Goal: Task Accomplishment & Management: Complete application form

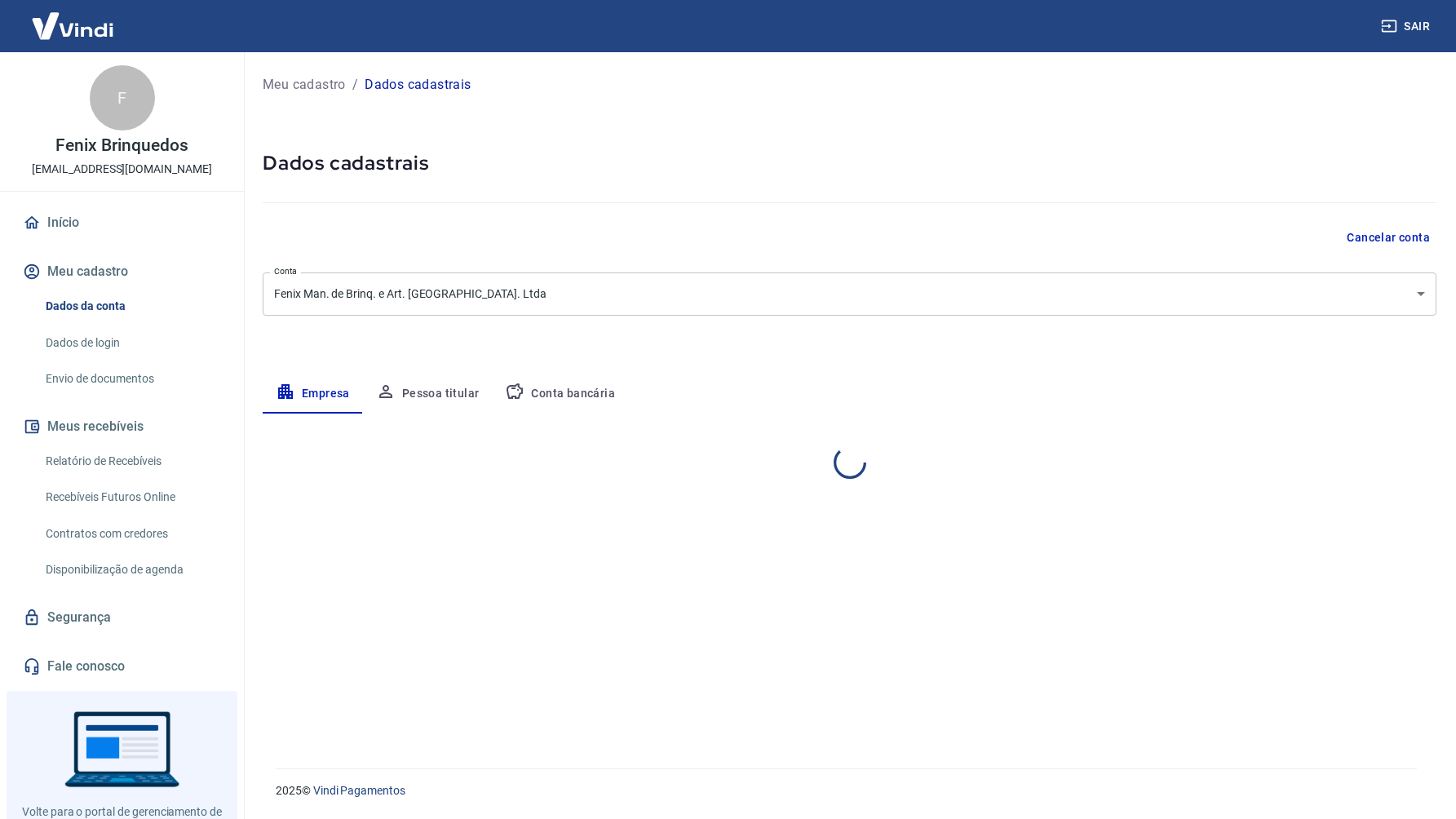
select select "SP"
select select "business"
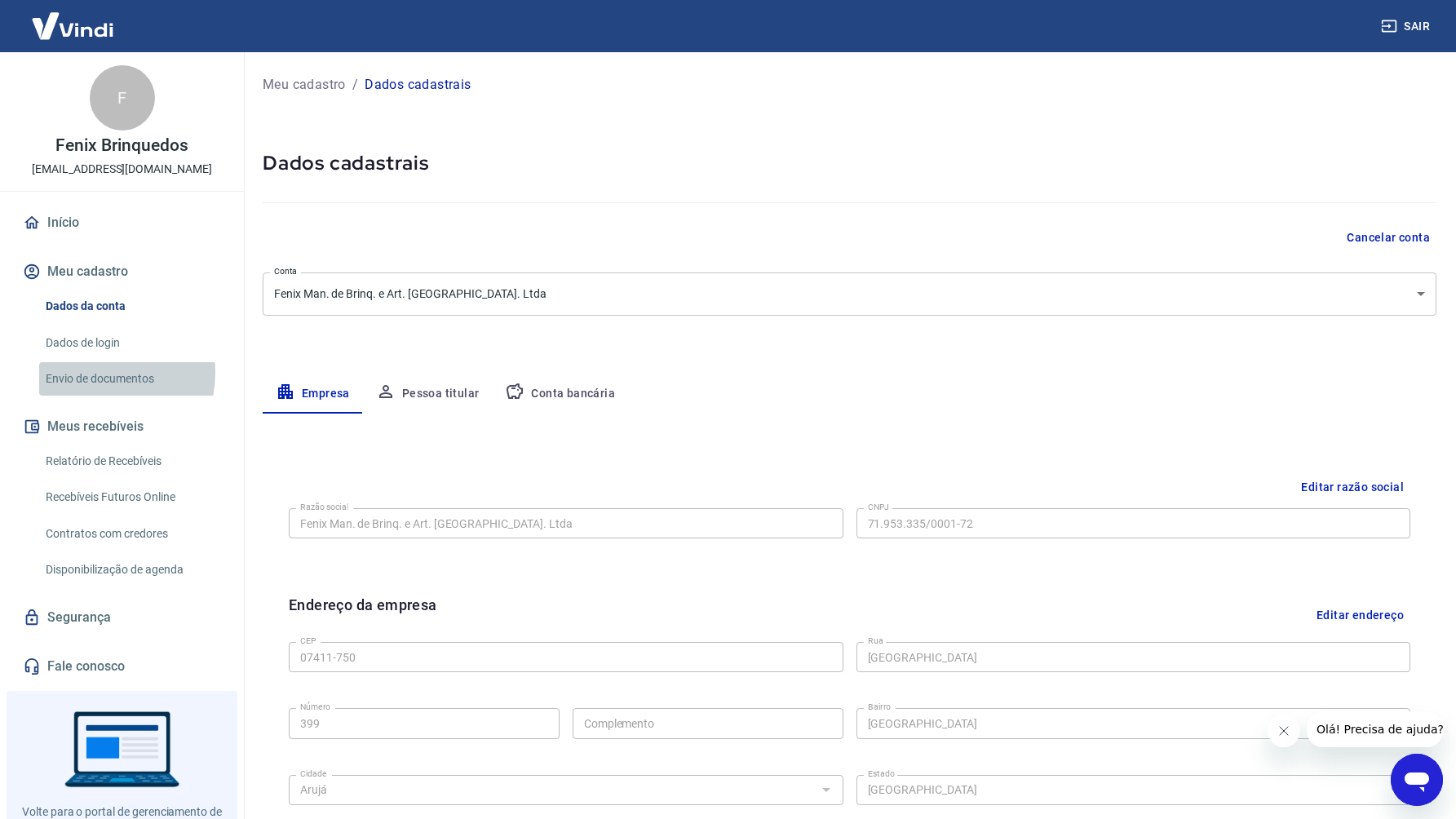
click at [96, 372] on link "Envio de documentos" at bounding box center [132, 379] width 185 height 33
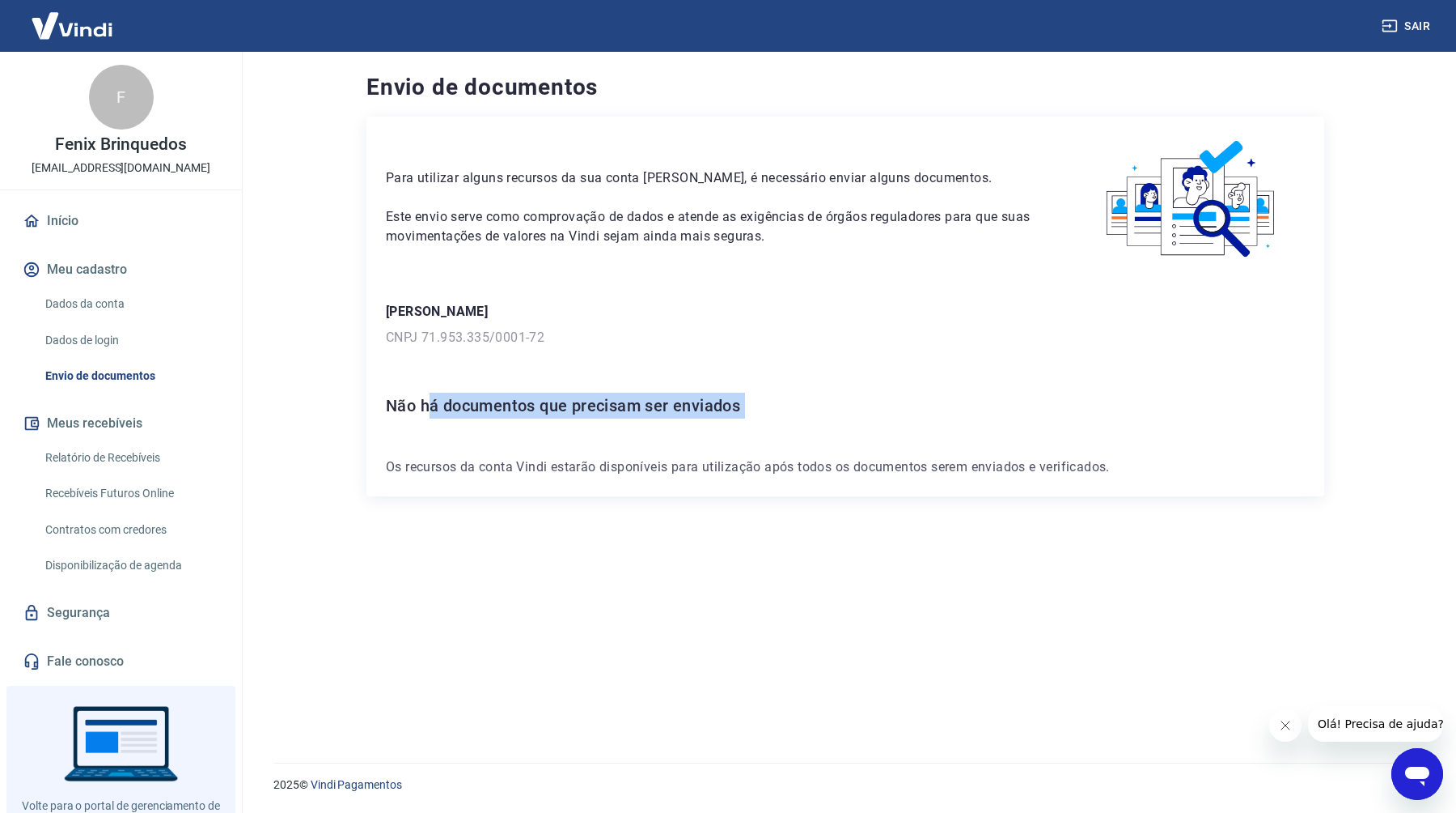
drag, startPoint x: 425, startPoint y: 406, endPoint x: 690, endPoint y: 447, distance: 268.2
click at [683, 443] on div "Para utilizar alguns recursos da sua conta [PERSON_NAME], é necessário enviar a…" at bounding box center [845, 306] width 958 height 379
click at [759, 473] on p "Os recursos da conta Vindi estarão disponíveis para utilização após todos os do…" at bounding box center [846, 467] width 919 height 19
click at [1054, 497] on div "Para utilizar alguns recursos da sua conta [PERSON_NAME], é necessário enviar a…" at bounding box center [845, 420] width 958 height 607
